Goal: Task Accomplishment & Management: Use online tool/utility

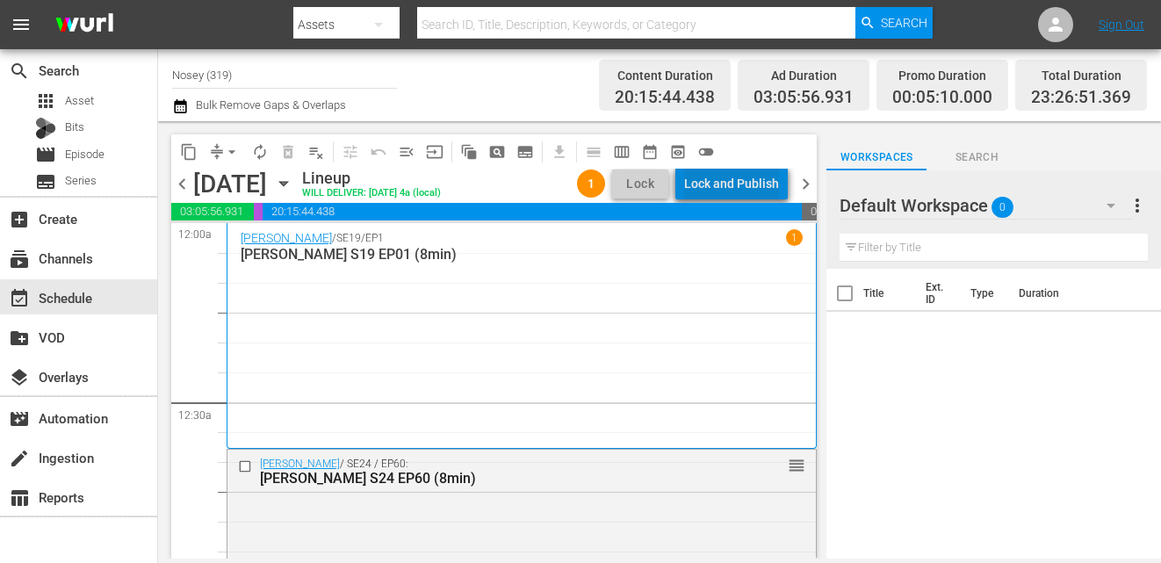
click at [763, 177] on div "Lock and Publish" at bounding box center [731, 184] width 95 height 32
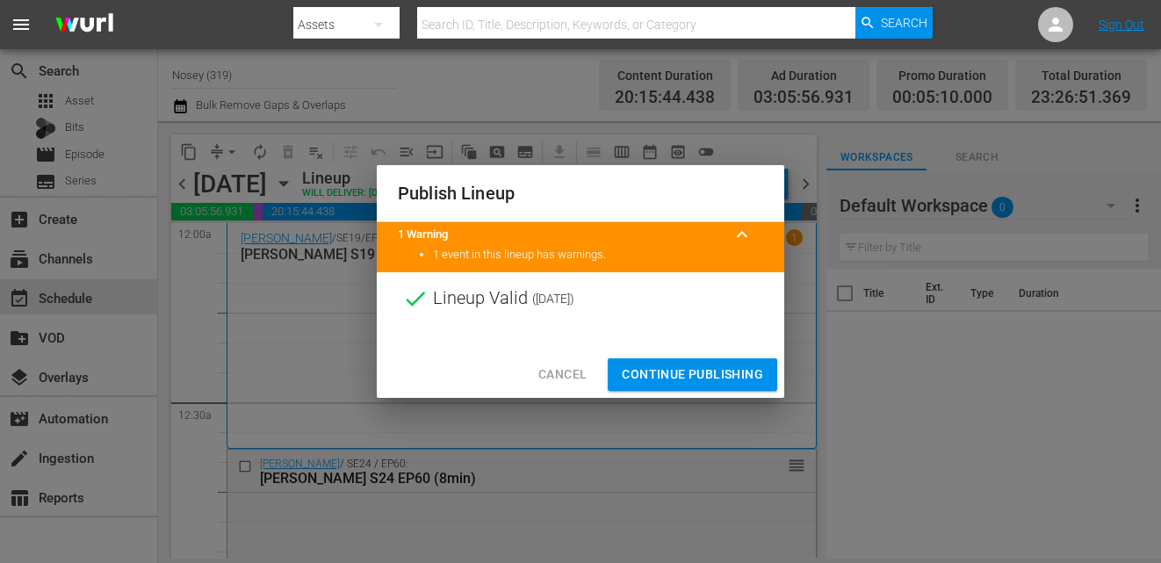
click at [664, 364] on span "Continue Publishing" at bounding box center [692, 375] width 141 height 22
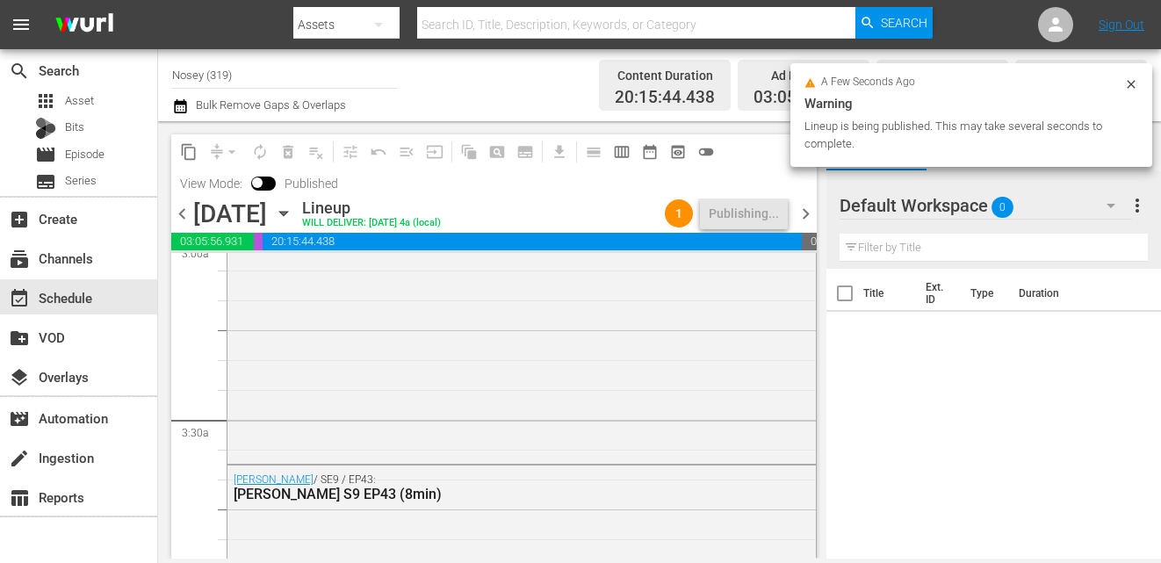
scroll to position [1032, 0]
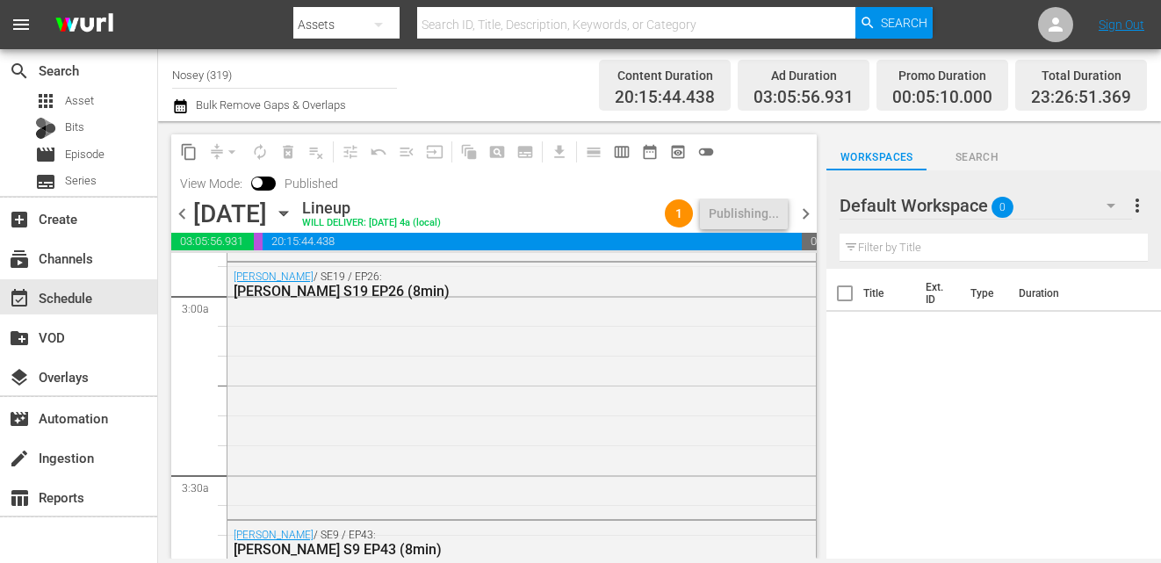
click at [291, 79] on input "Nosey (319)" at bounding box center [284, 75] width 225 height 42
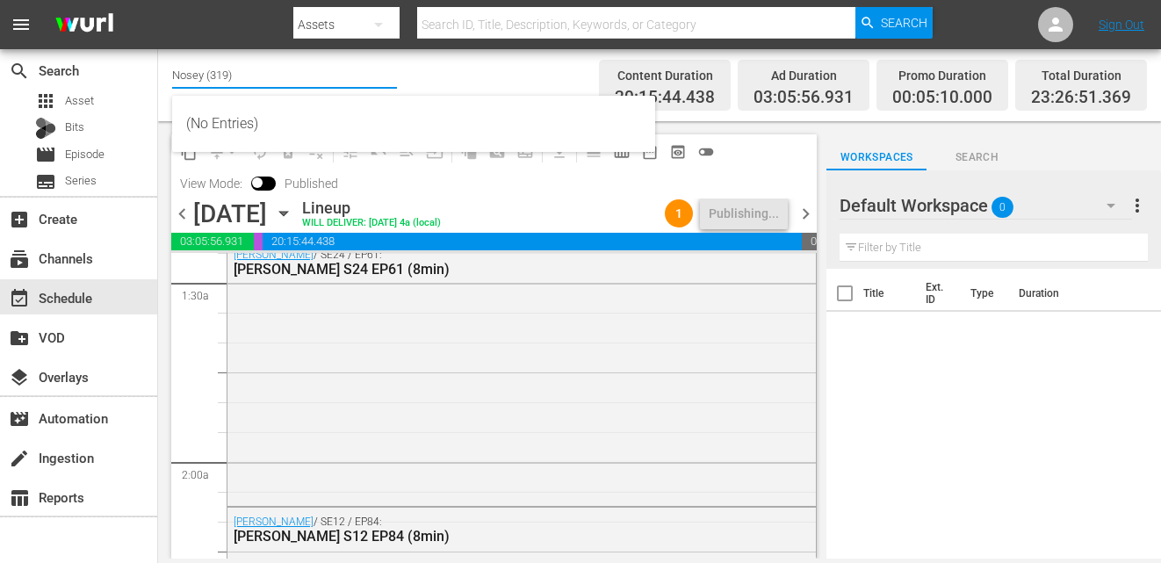
scroll to position [0, 0]
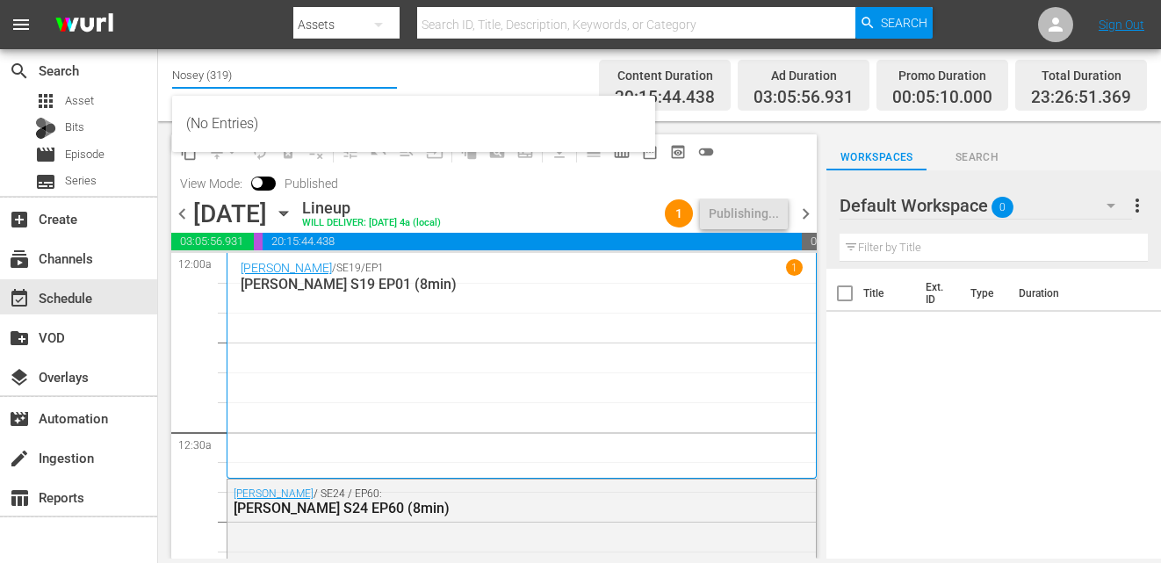
click at [432, 67] on div "Channel Title Nosey (319) Bulk Remove Gaps & Overlaps" at bounding box center [415, 85] width 487 height 63
click at [233, 72] on input "Nosey (319)" at bounding box center [284, 75] width 225 height 42
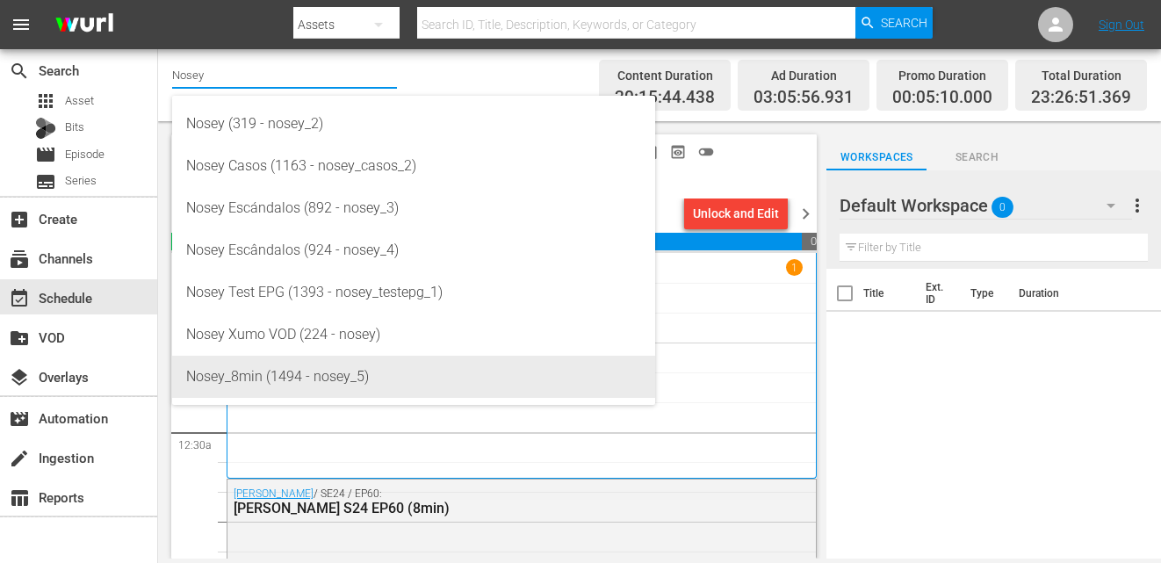
click at [278, 380] on div "Nosey_8min (1494 - nosey_5)" at bounding box center [413, 377] width 455 height 42
type input "Nosey_8min (1494 - nosey_5)"
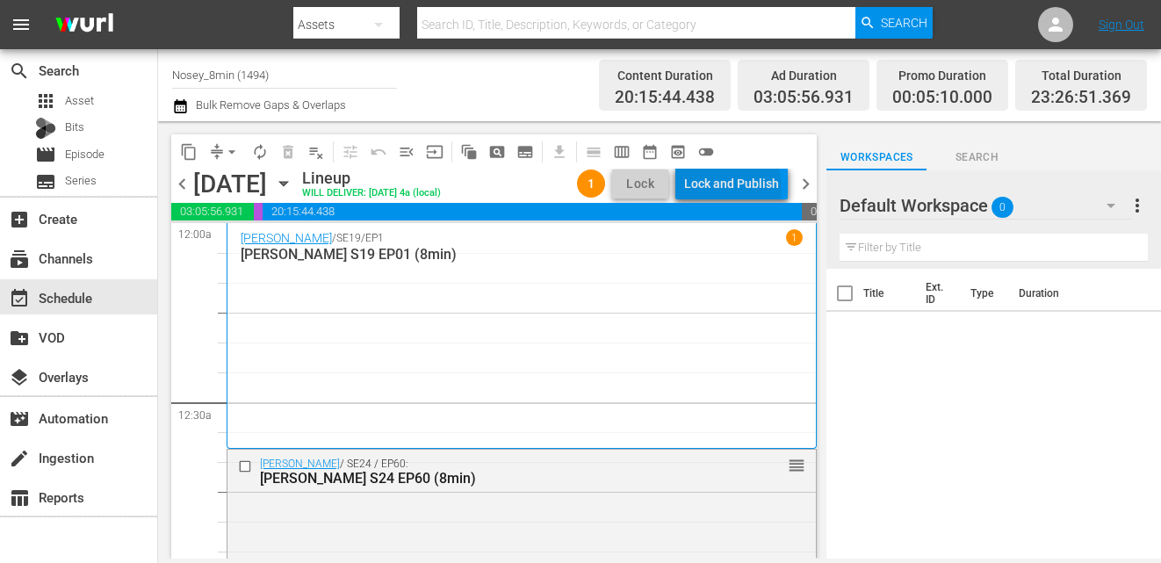
click at [737, 186] on div "Lock and Publish" at bounding box center [731, 184] width 95 height 32
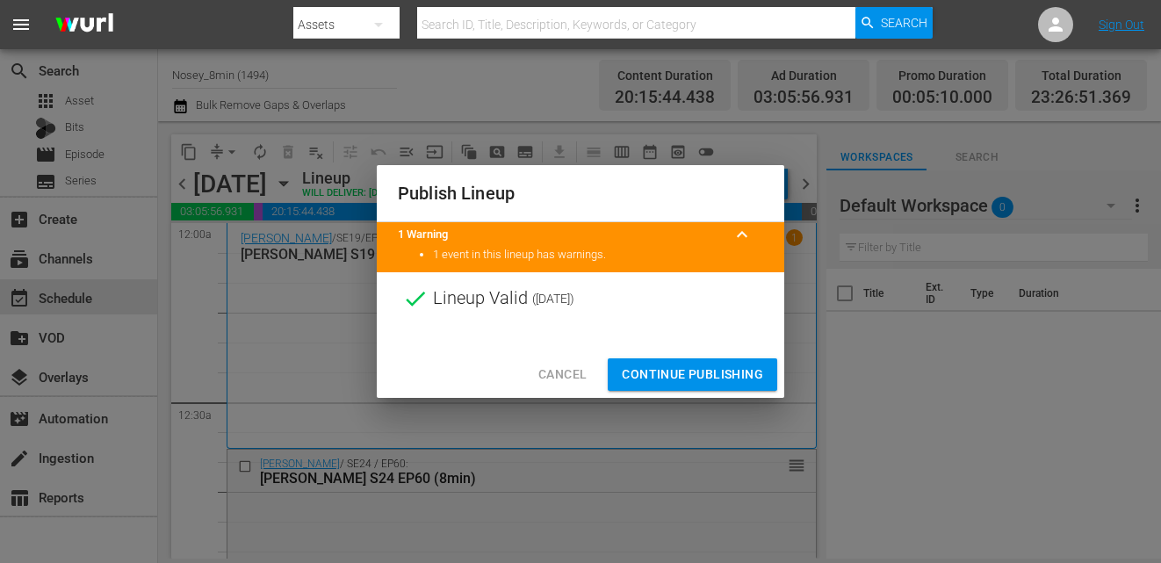
click at [662, 375] on span "Continue Publishing" at bounding box center [692, 375] width 141 height 22
